Goal: Contribute content: Contribute content

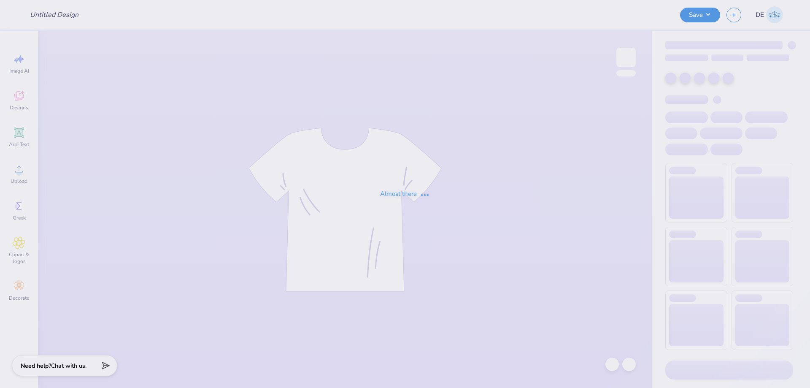
type input "Alpha Phi Sweatset"
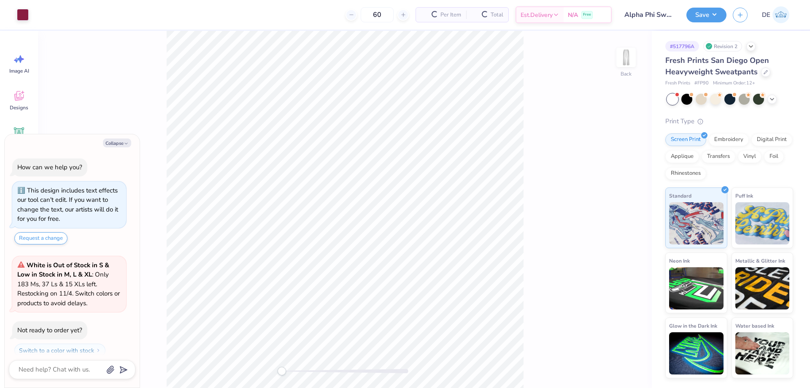
scroll to position [24, 0]
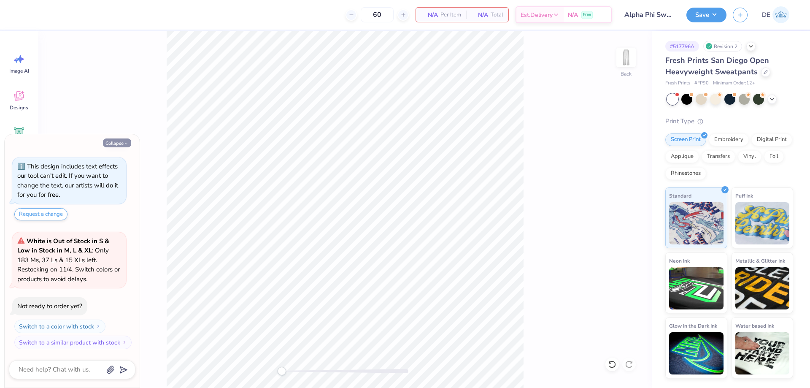
click at [122, 144] on button "Collapse" at bounding box center [117, 142] width 28 height 9
type textarea "x"
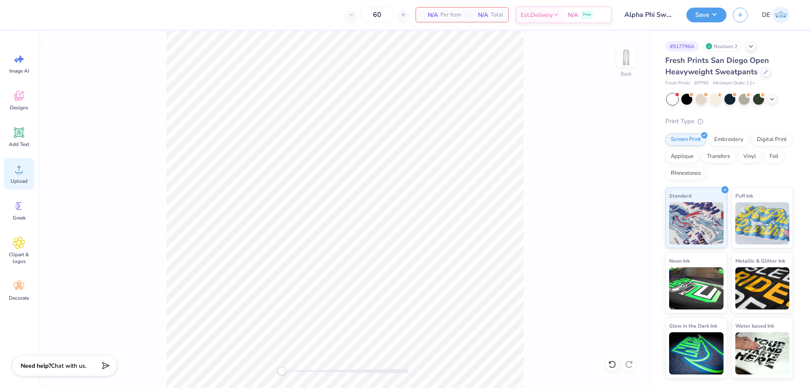
click at [21, 173] on icon at bounding box center [19, 169] width 8 height 7
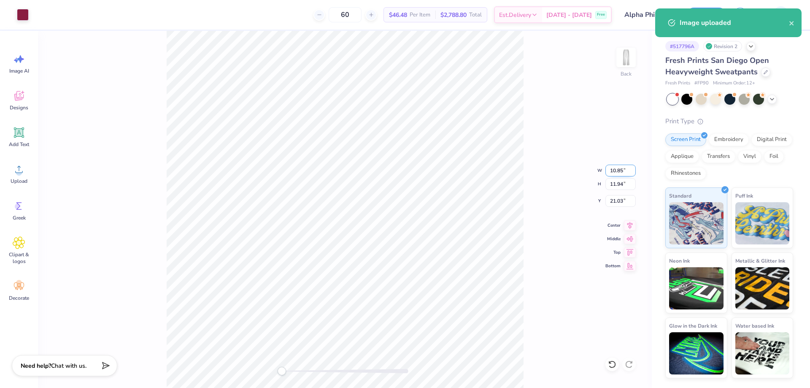
click at [613, 173] on input "10.85" at bounding box center [621, 171] width 30 height 12
type input "4.50"
type input "4.95"
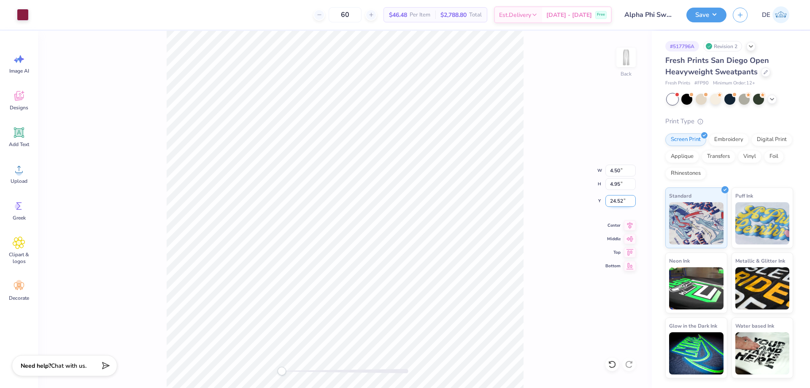
click at [612, 201] on input "24.52" at bounding box center [621, 201] width 30 height 12
type input "4"
click at [553, 173] on div "Back W 4.50 4.50 " H 4.95 4.95 " Y 4 4 " Center Middle Top Bottom" at bounding box center [345, 209] width 614 height 357
click at [616, 201] on input "4.15" at bounding box center [621, 201] width 30 height 12
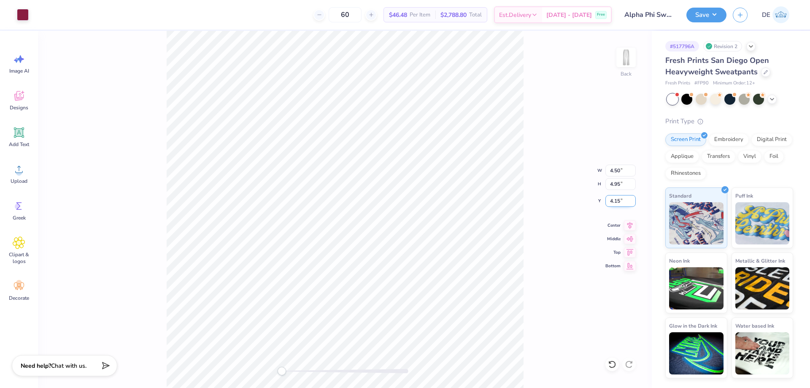
click at [616, 201] on input "4.15" at bounding box center [621, 201] width 30 height 12
type input "4"
click at [533, 197] on div "Back W 4.50 4.50 " H 4.95 4.95 " Y 4 4 " Center Middle Top Bottom" at bounding box center [345, 209] width 614 height 357
click at [711, 21] on button "Save" at bounding box center [707, 13] width 40 height 15
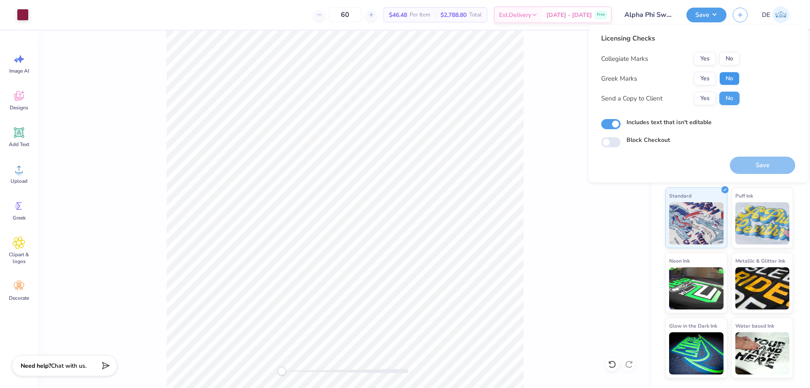
click at [727, 83] on button "No" at bounding box center [730, 79] width 20 height 14
click at [727, 60] on button "No" at bounding box center [730, 59] width 20 height 14
click at [756, 167] on button "Save" at bounding box center [762, 165] width 65 height 17
